Goal: Register for event/course

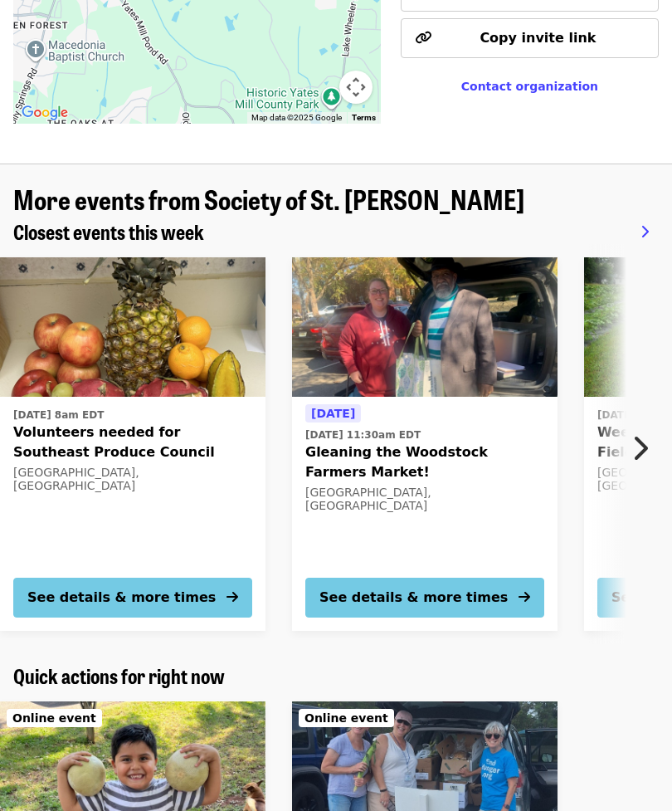
scroll to position [1391, 0]
click at [638, 433] on icon "chevron-right icon" at bounding box center [640, 449] width 17 height 32
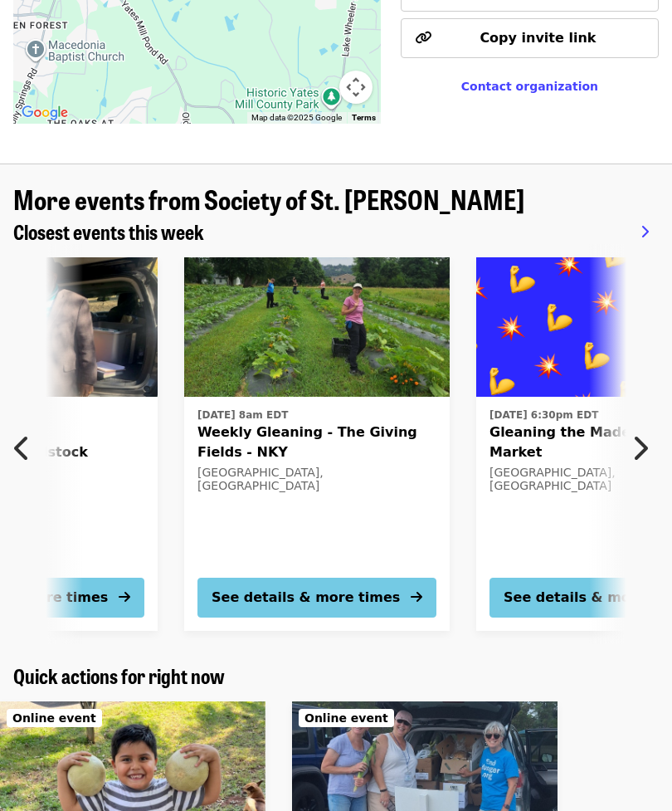
scroll to position [0, 444]
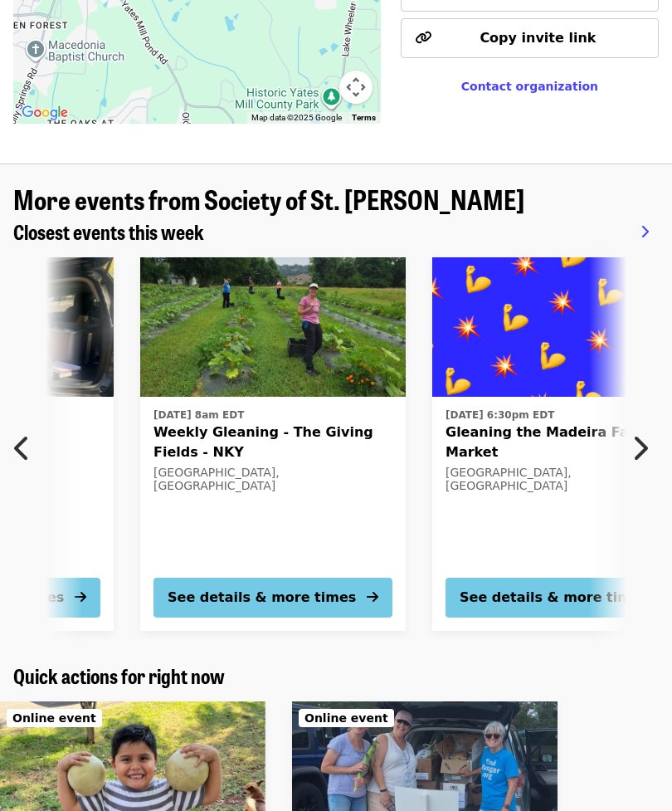
click at [640, 433] on icon "chevron-right icon" at bounding box center [640, 449] width 17 height 32
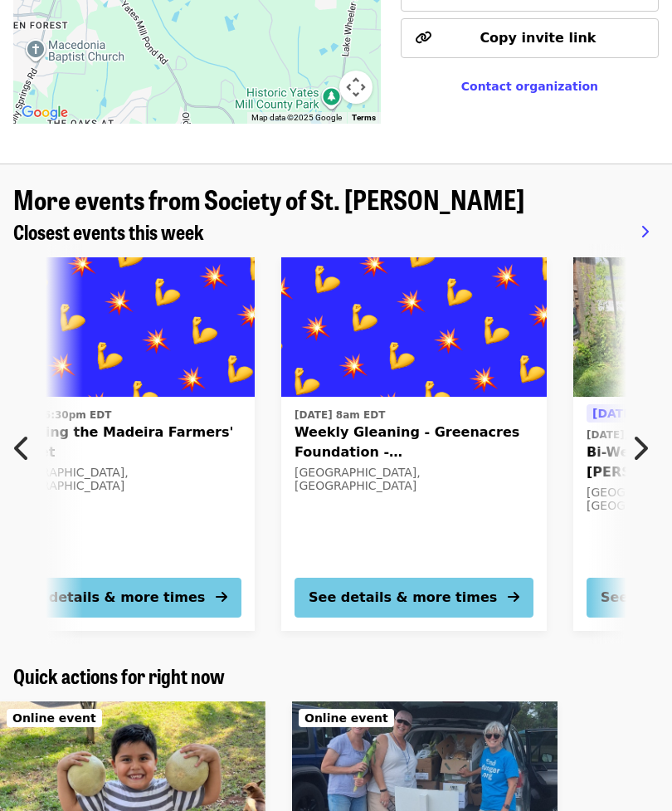
click at [643, 433] on icon "chevron-right icon" at bounding box center [640, 449] width 17 height 32
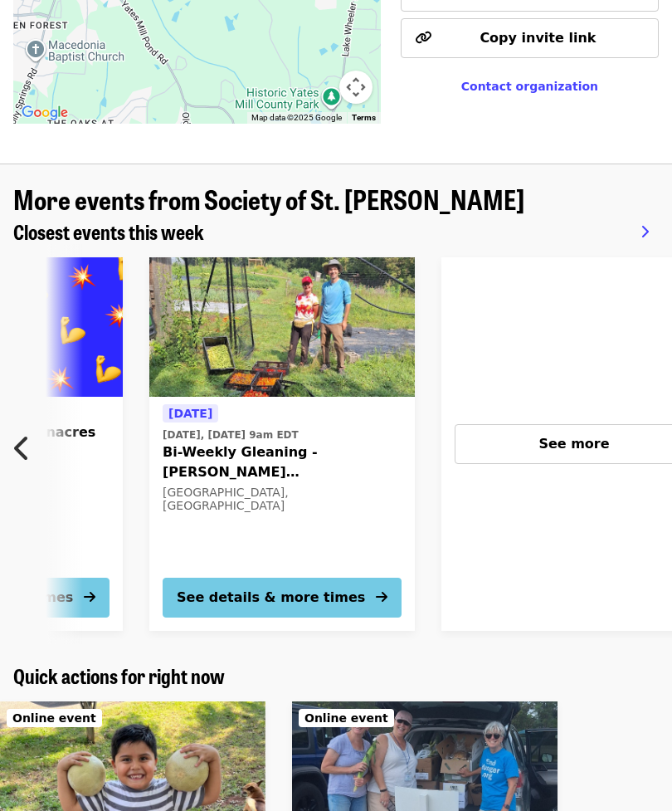
scroll to position [0, 1332]
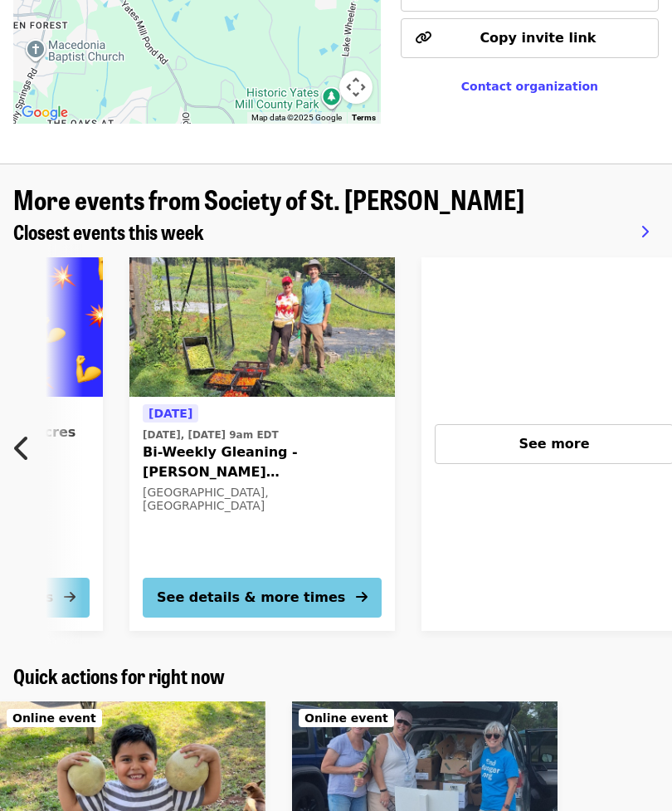
click at [636, 434] on div "See more" at bounding box center [554, 444] width 211 height 20
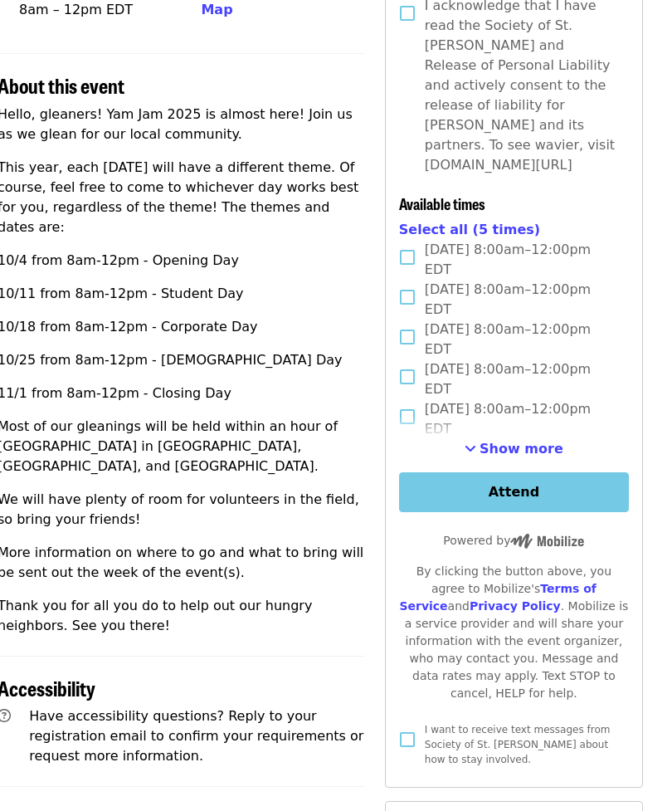
click at [581, 320] on span "Sat, Oct 18, 8:00am–12:00pm EDT" at bounding box center [520, 340] width 191 height 40
click at [532, 472] on button "Attend" at bounding box center [514, 492] width 230 height 40
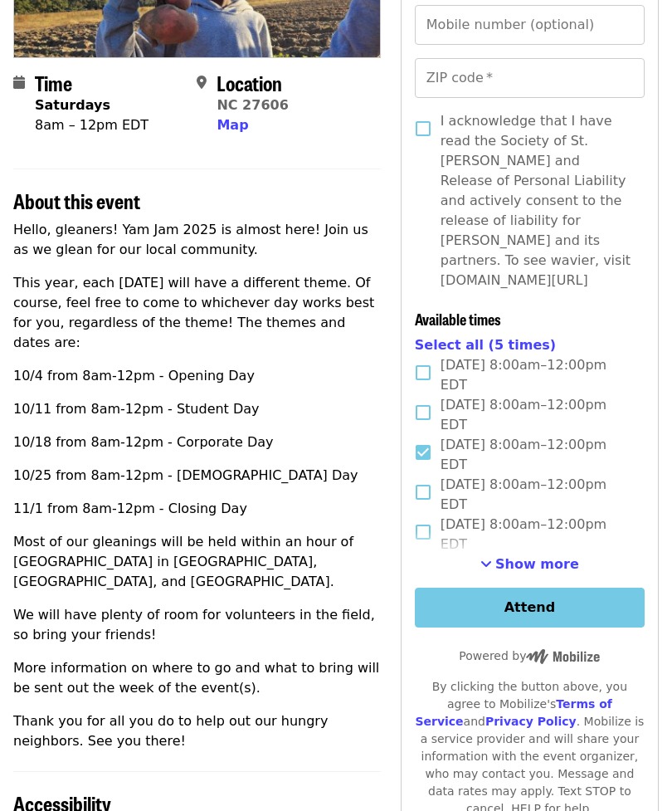
scroll to position [297, 0]
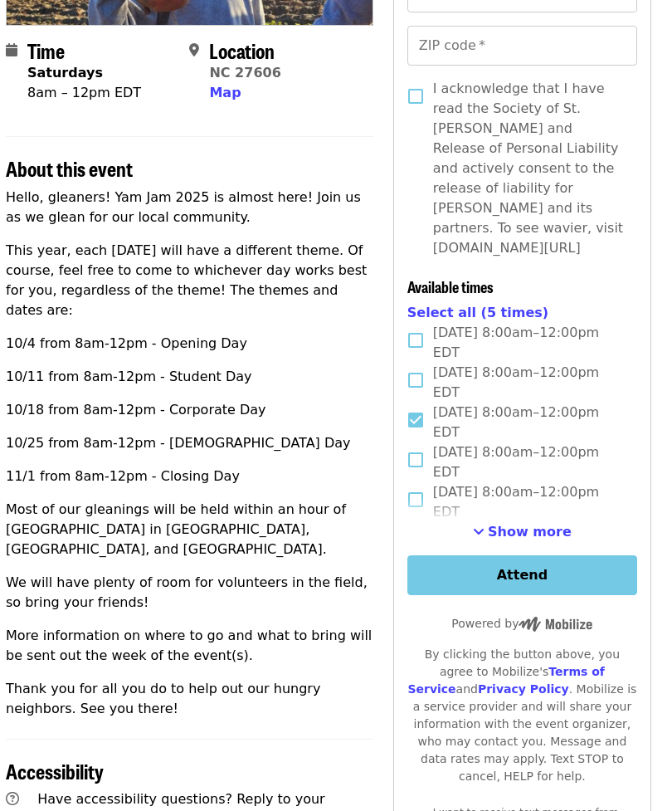
click at [552, 524] on span "Show more" at bounding box center [531, 532] width 84 height 16
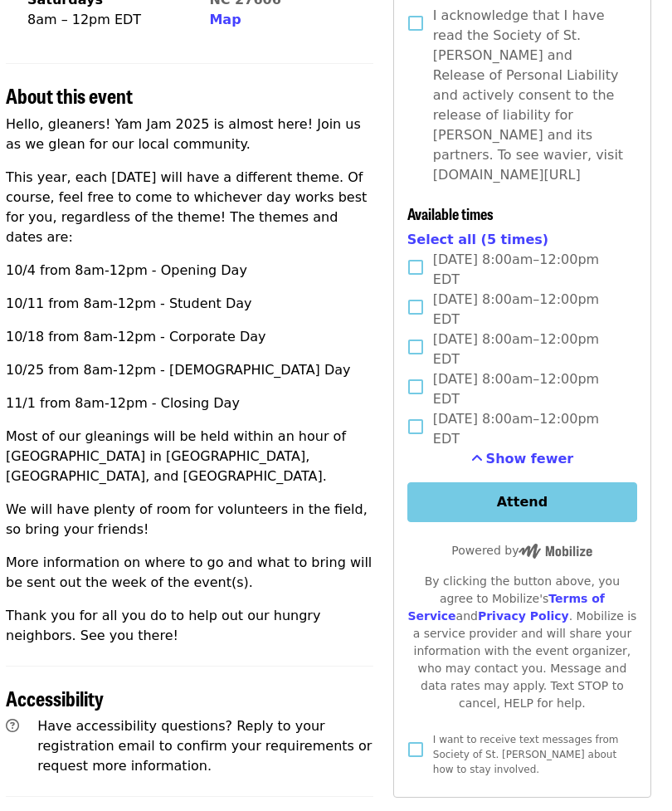
scroll to position [0, 7]
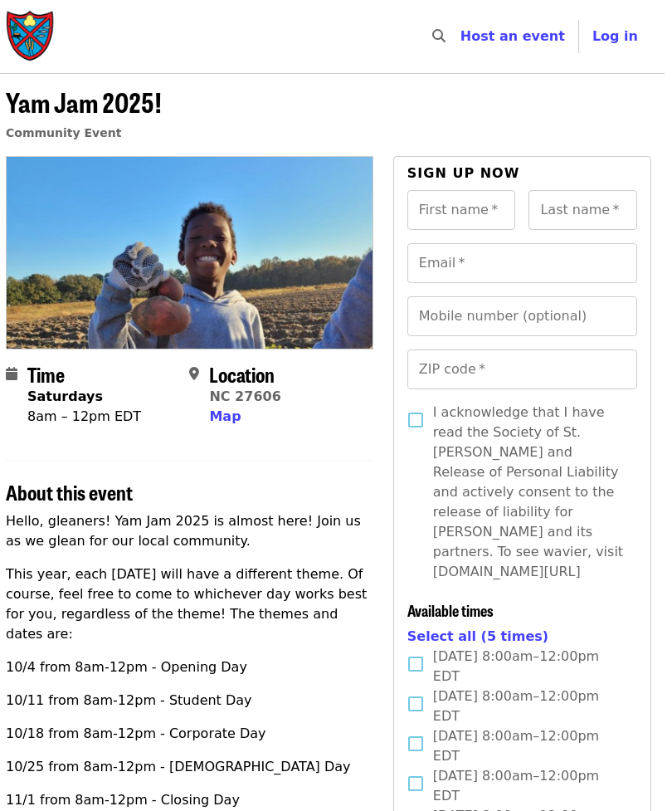
click at [29, 39] on img "Main navigation" at bounding box center [32, 36] width 50 height 53
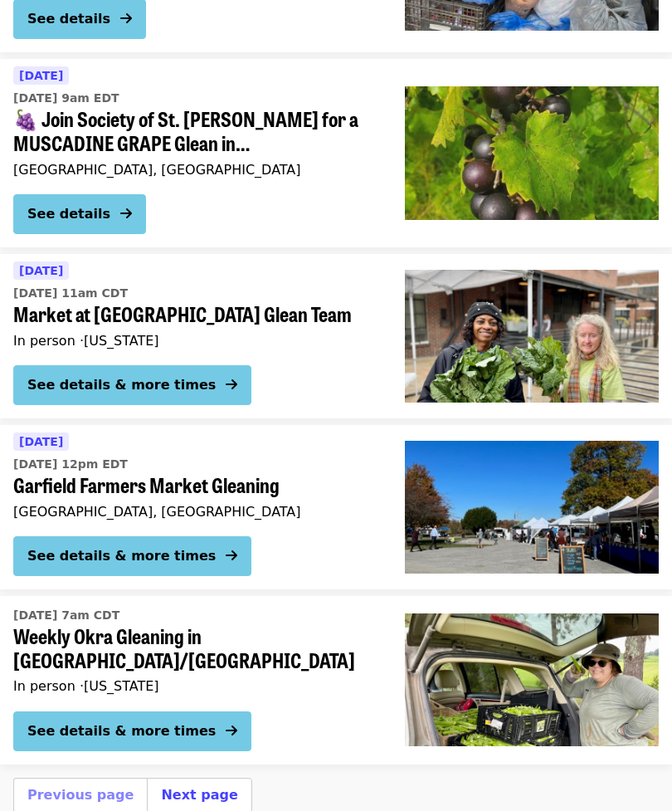
scroll to position [5851, 0]
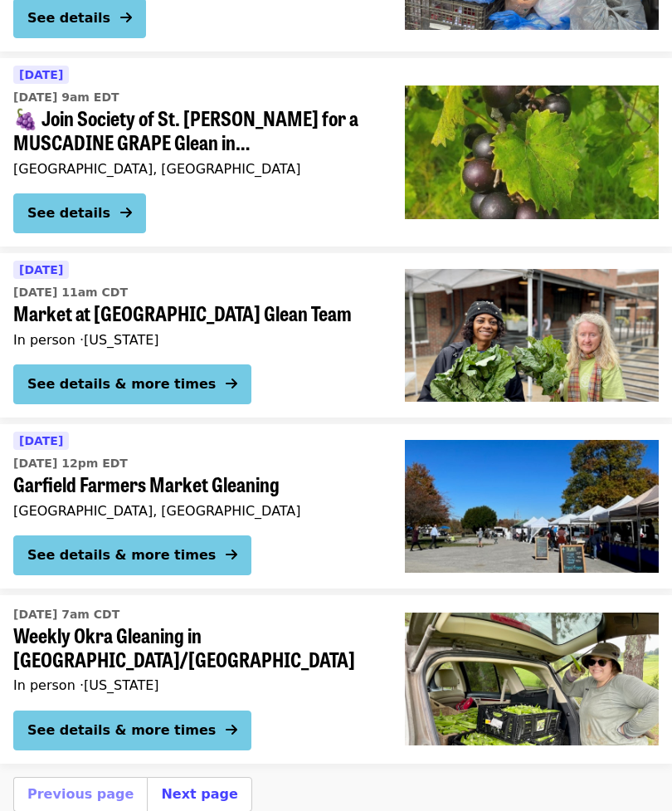
click at [203, 785] on button "Next page" at bounding box center [199, 795] width 76 height 20
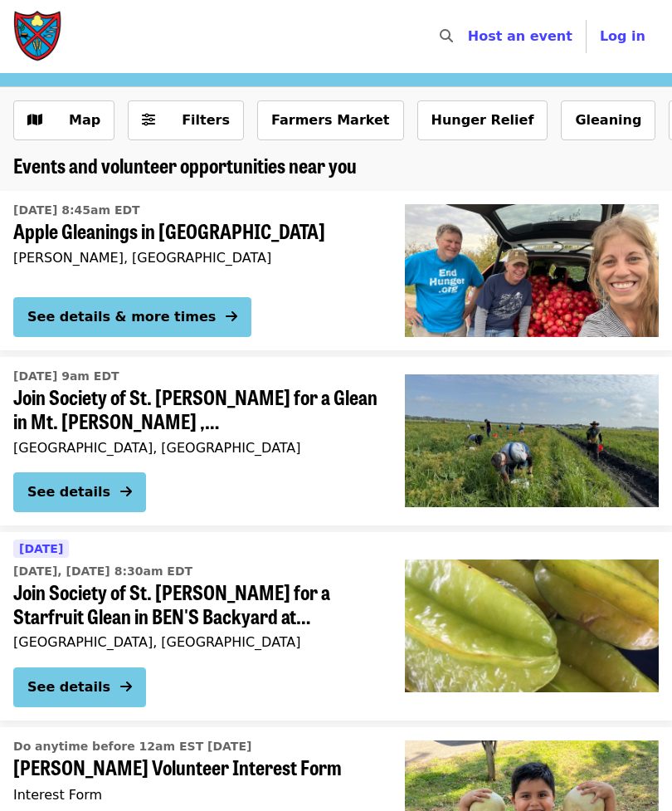
click at [550, 38] on span "Host an event" at bounding box center [520, 36] width 105 height 16
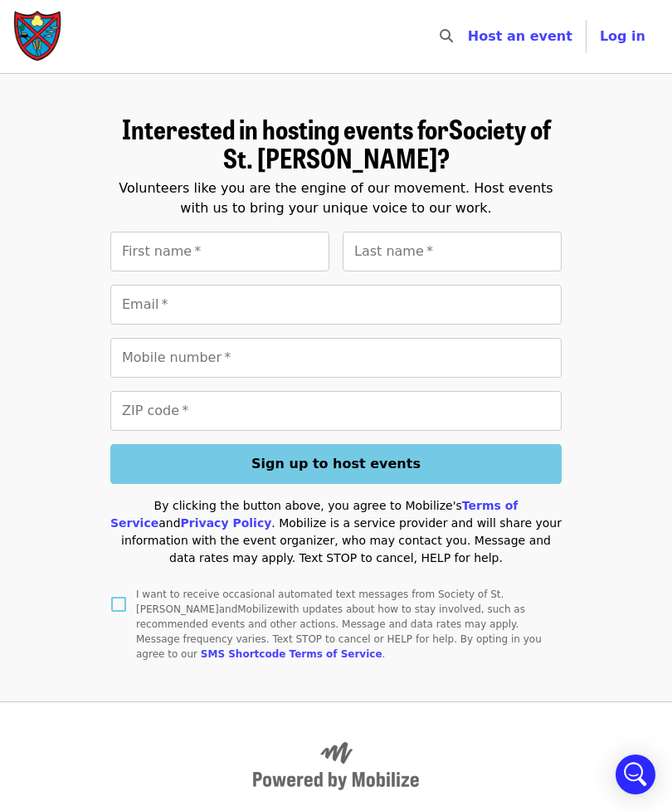
click at [40, 29] on img "Main navigation" at bounding box center [38, 36] width 50 height 53
